Goal: Navigation & Orientation: Find specific page/section

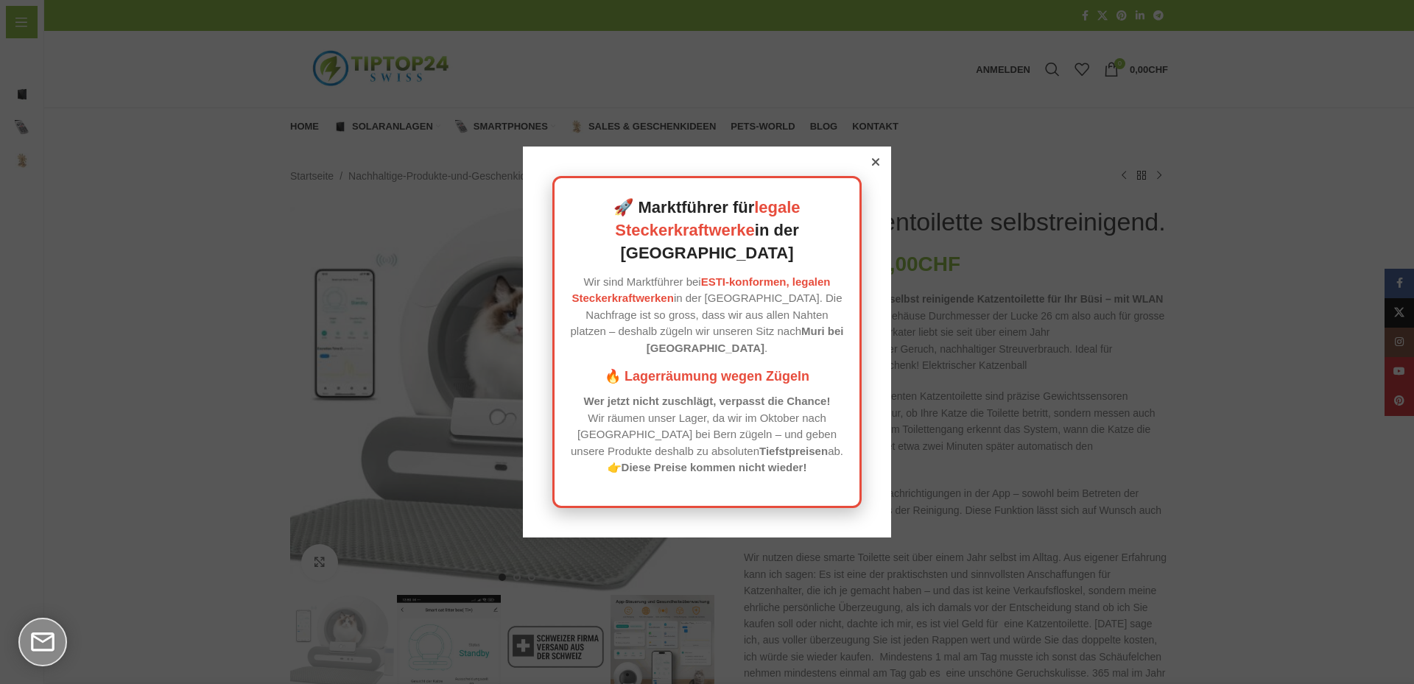
click at [872, 166] on icon at bounding box center [875, 161] width 7 height 7
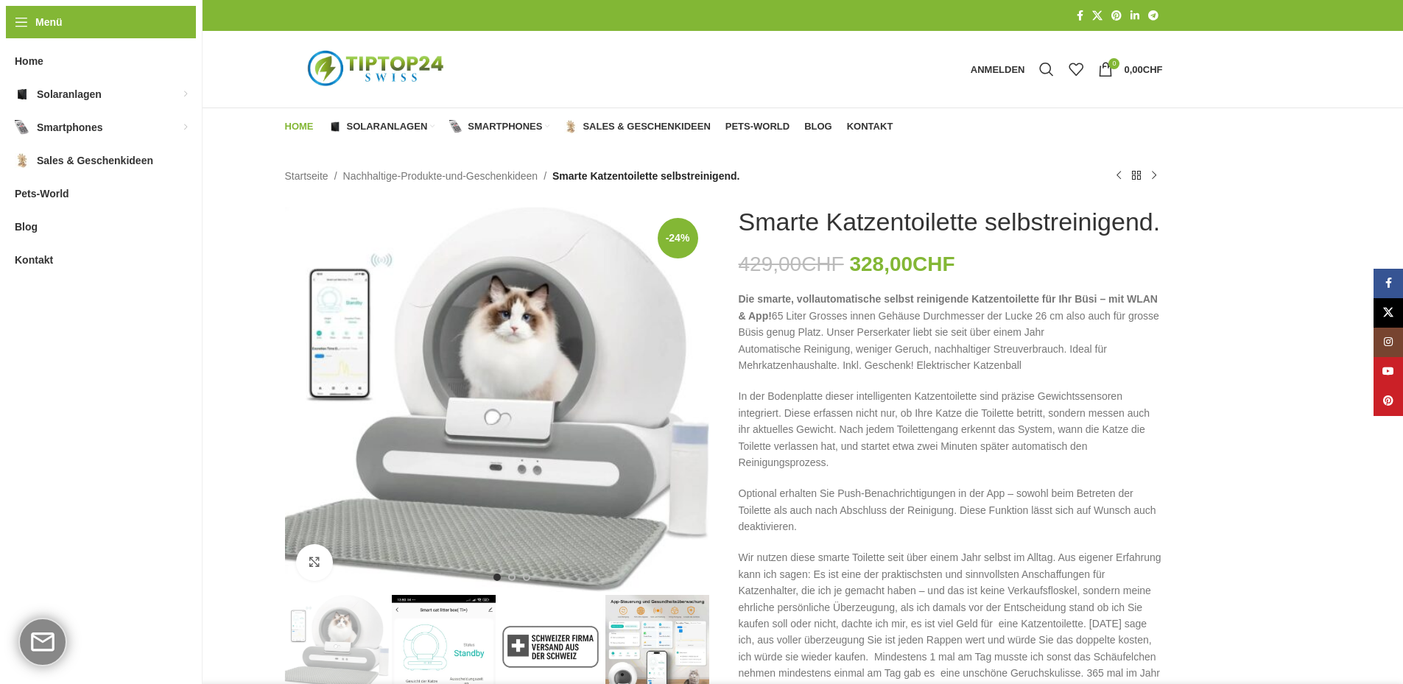
click at [304, 116] on link "Home" at bounding box center [299, 126] width 29 height 29
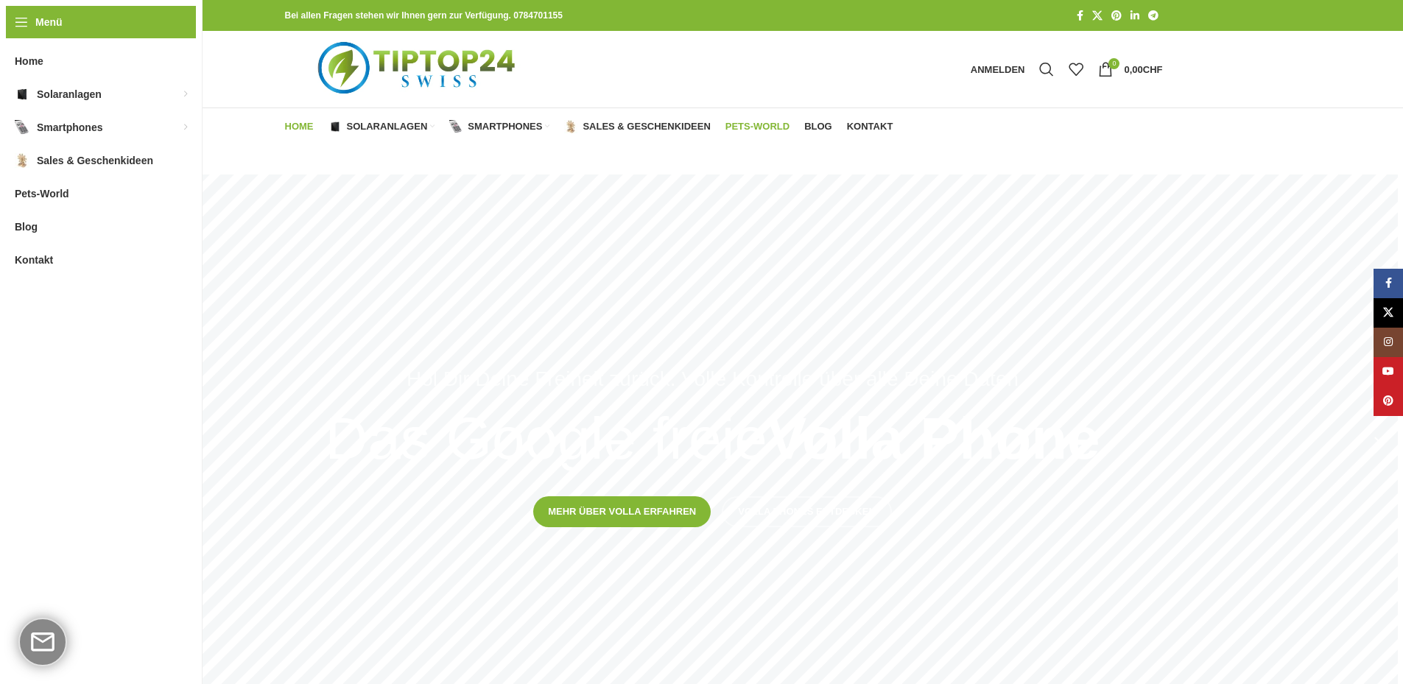
click at [754, 123] on span "Pets-World" at bounding box center [758, 127] width 64 height 12
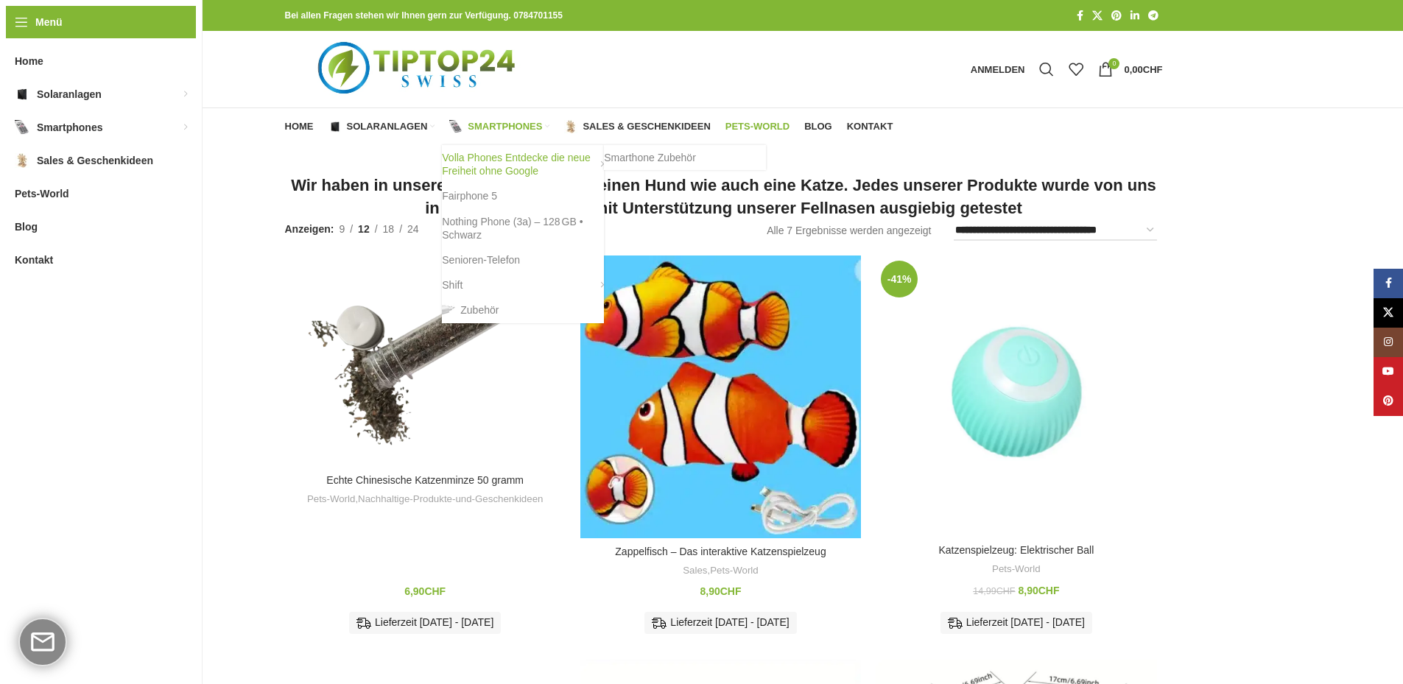
click at [515, 158] on link "Volla Phones Entdecke die neue Freiheit ohne Google" at bounding box center [523, 164] width 162 height 38
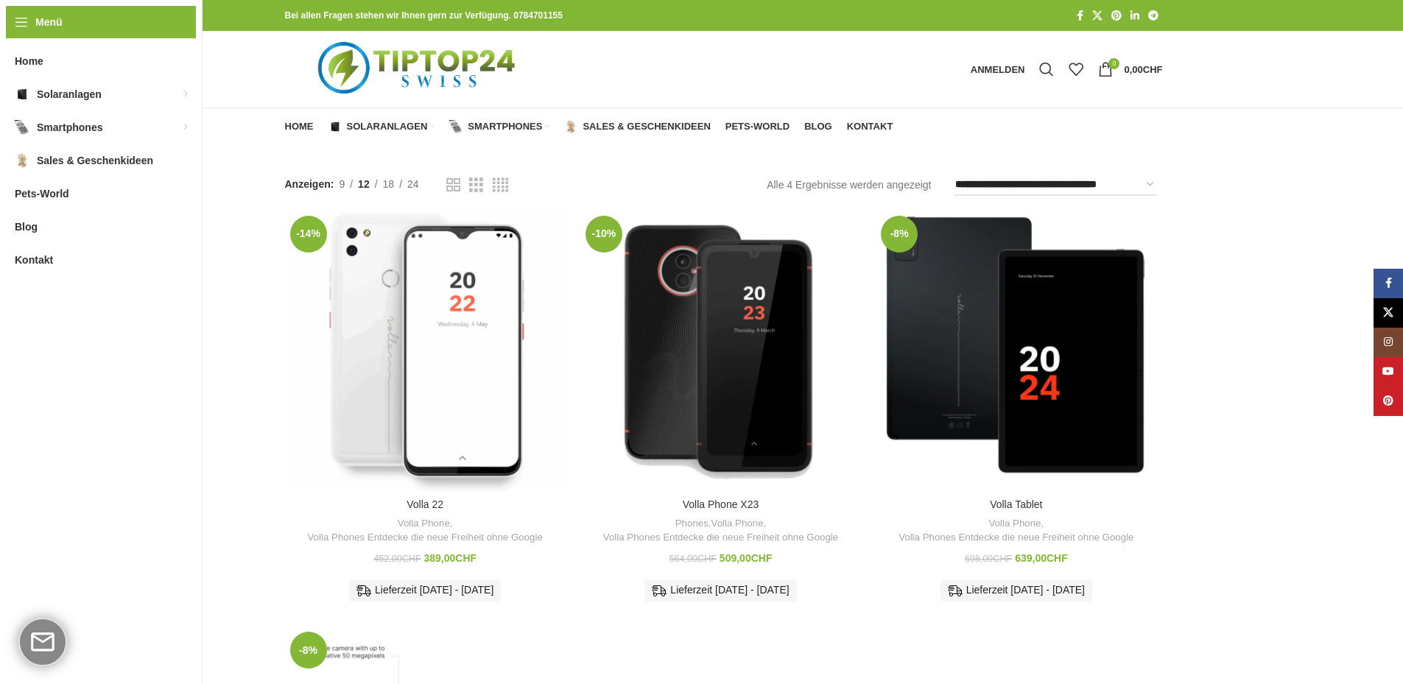
scroll to position [221, 0]
